Goal: Task Accomplishment & Management: Manage account settings

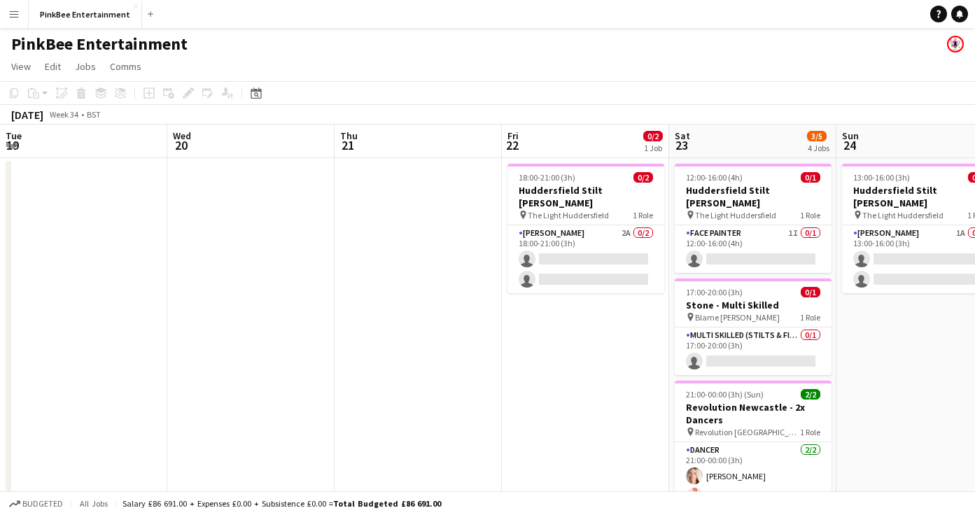
scroll to position [0, 376]
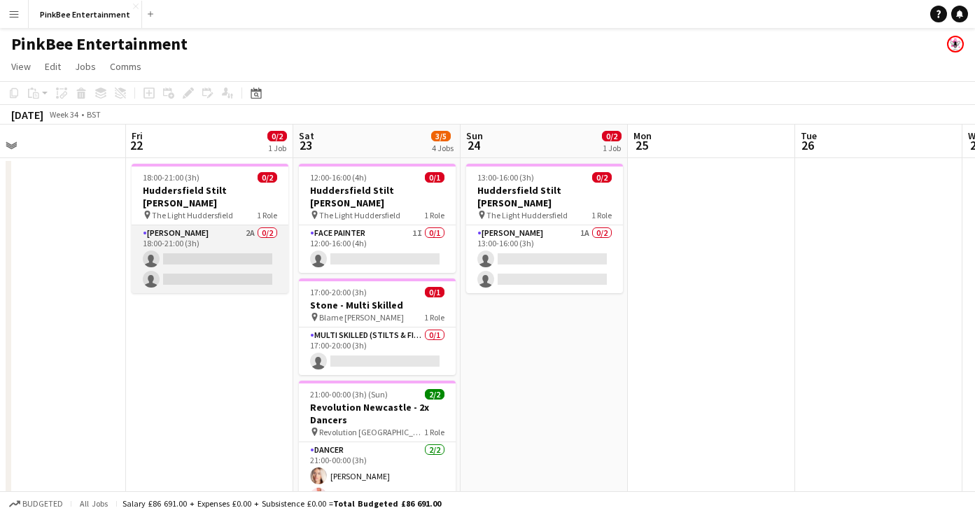
click at [224, 227] on app-card-role "Stilt [PERSON_NAME] 2A 0/2 18:00-21:00 (3h) single-neutral-actions single-neutr…" at bounding box center [210, 259] width 157 height 68
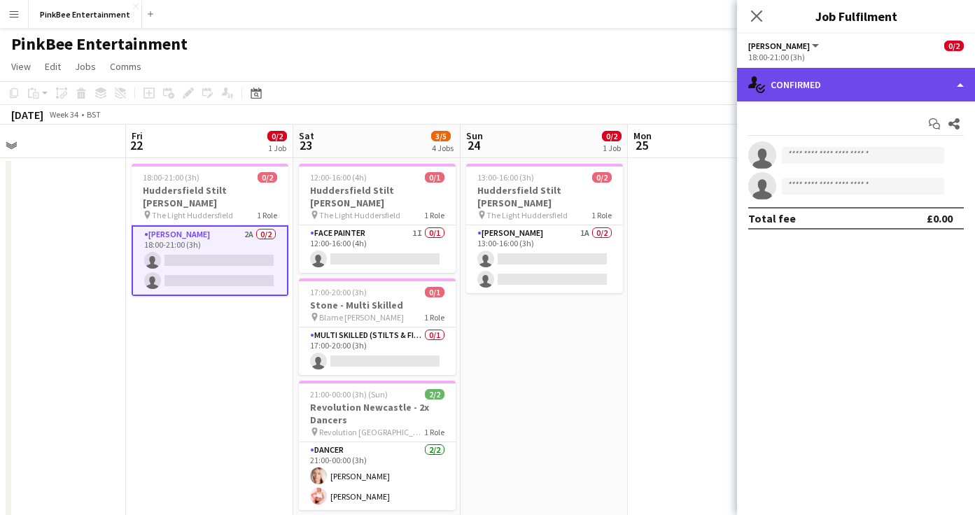
click at [835, 92] on div "single-neutral-actions-check-2 Confirmed" at bounding box center [856, 85] width 238 height 34
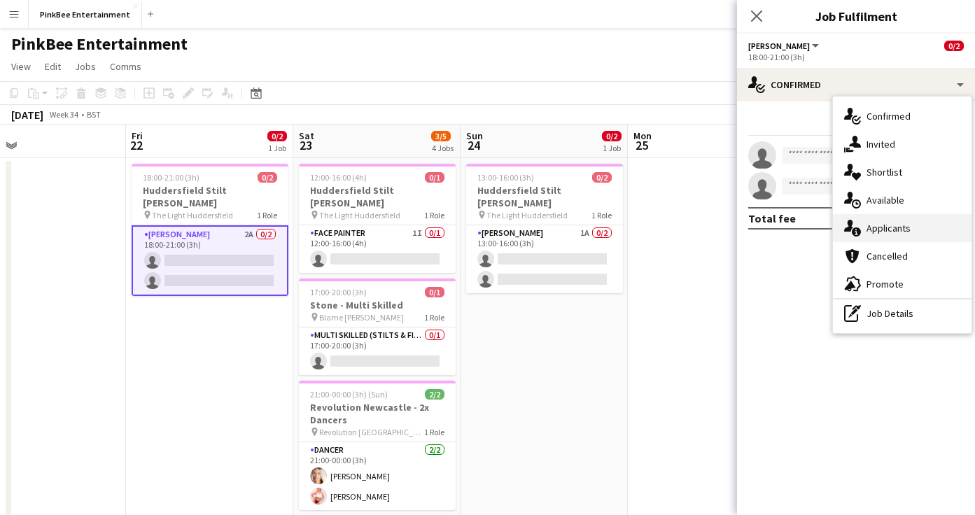
click at [911, 226] on div "single-neutral-actions-information Applicants" at bounding box center [902, 228] width 139 height 28
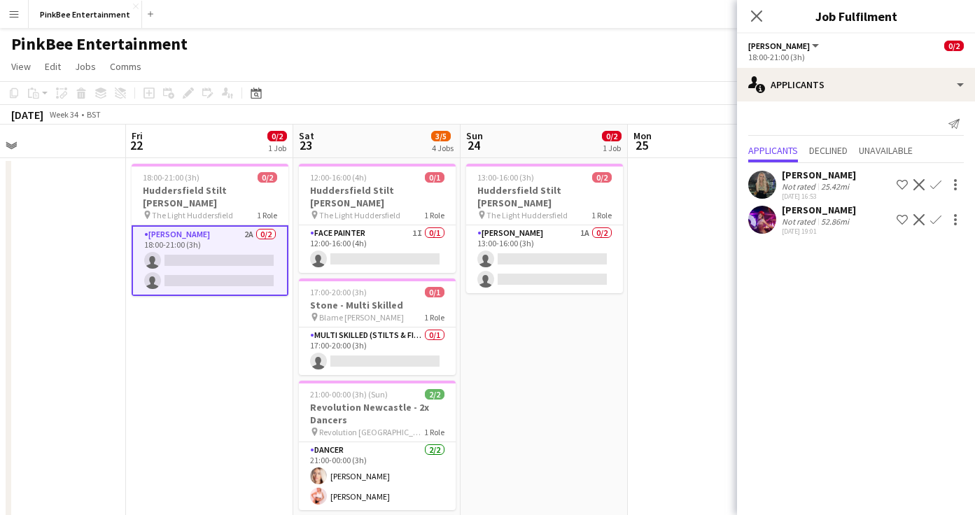
click at [933, 221] on app-icon "Confirm" at bounding box center [935, 219] width 11 height 11
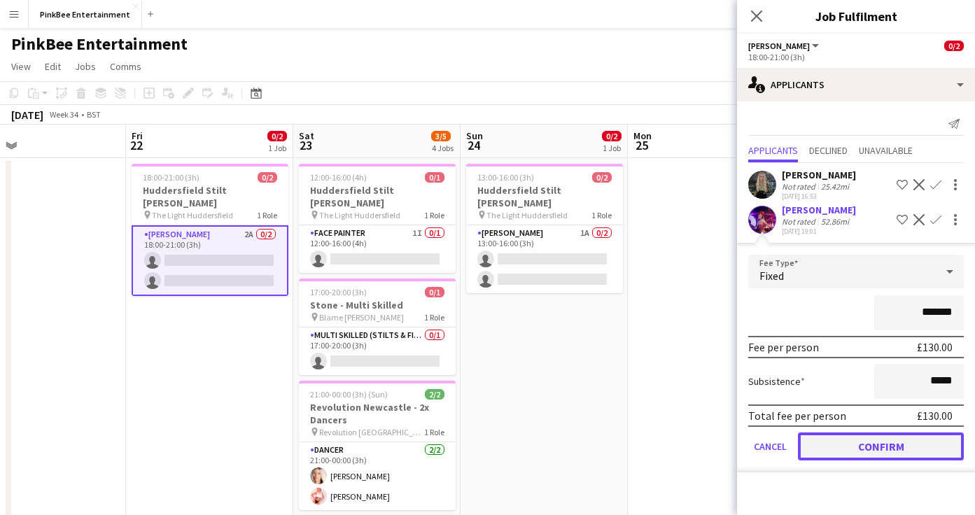
click at [897, 449] on button "Confirm" at bounding box center [881, 446] width 166 height 28
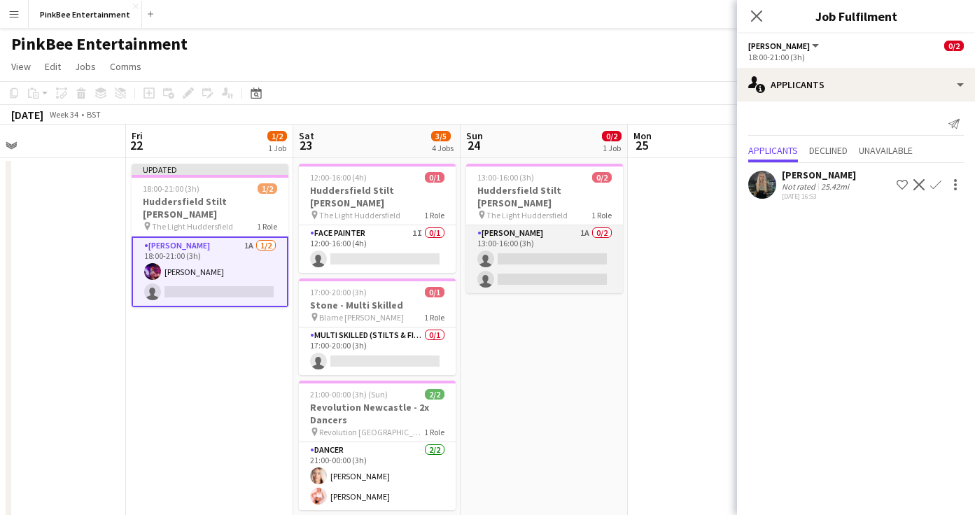
click at [547, 225] on app-card-role "Stilt [PERSON_NAME] 1A 0/2 13:00-16:00 (3h) single-neutral-actions single-neutr…" at bounding box center [544, 259] width 157 height 68
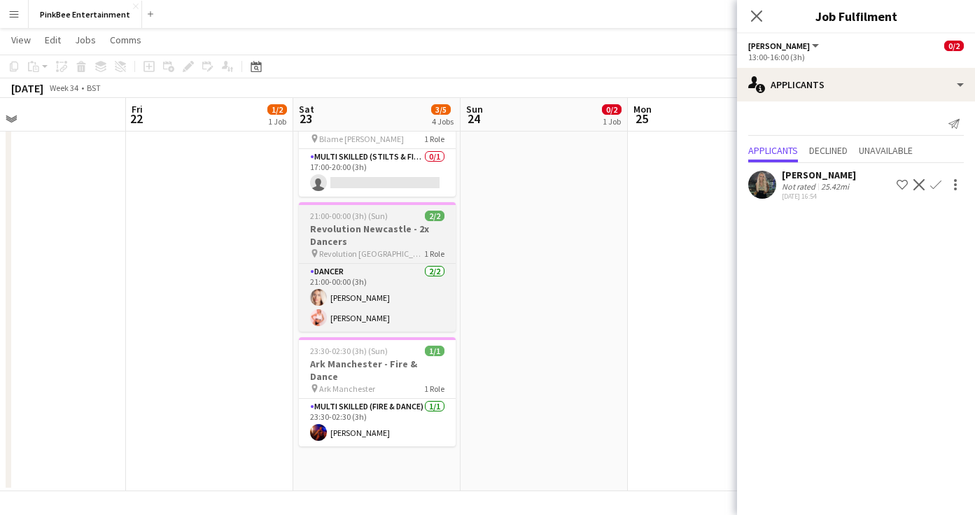
scroll to position [0, 0]
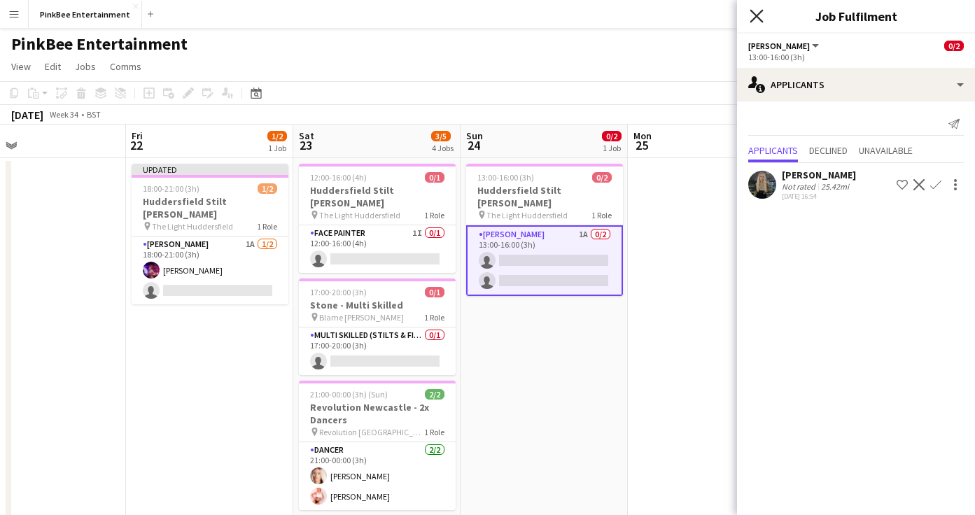
click at [756, 13] on icon "Close pop-in" at bounding box center [755, 15] width 13 height 13
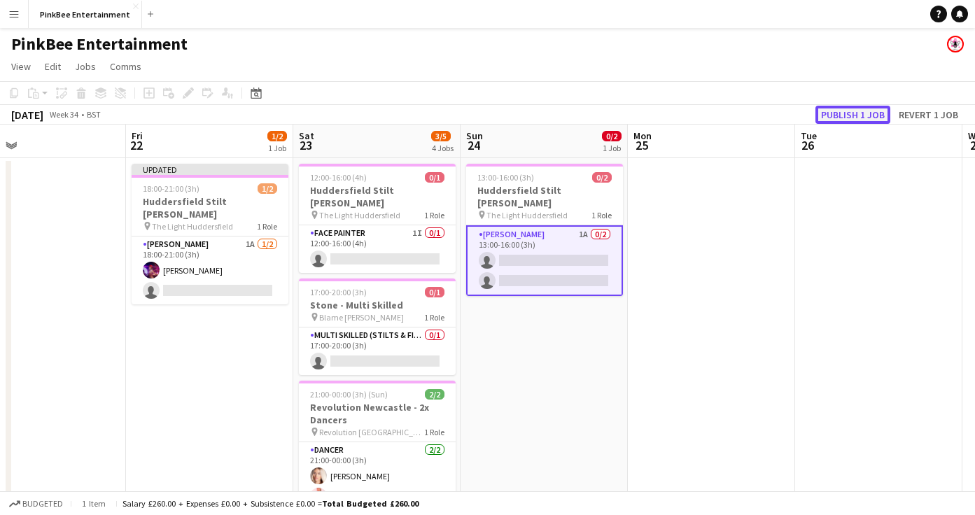
click at [861, 107] on button "Publish 1 job" at bounding box center [852, 115] width 75 height 18
click at [861, 107] on div "Publish 1 job Revert 1 job" at bounding box center [876, 115] width 197 height 18
